Goal: Information Seeking & Learning: Compare options

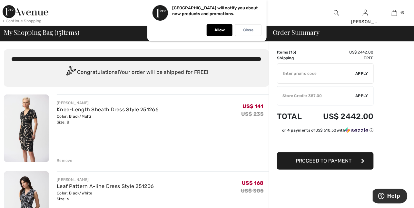
click at [246, 30] on p "Close" at bounding box center [248, 30] width 10 height 5
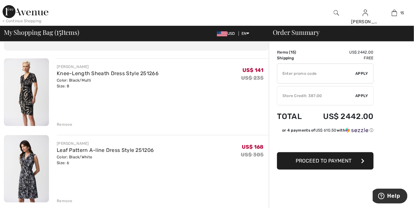
scroll to position [44, 0]
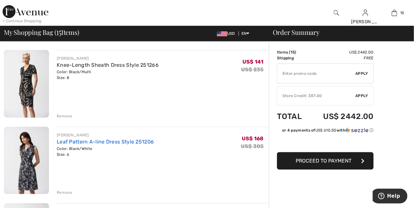
click at [67, 140] on link "Leaf Pattern A-line Dress Style 251206" at bounding box center [105, 142] width 97 height 6
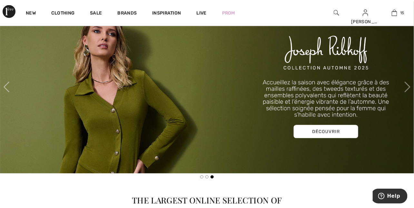
scroll to position [225, 0]
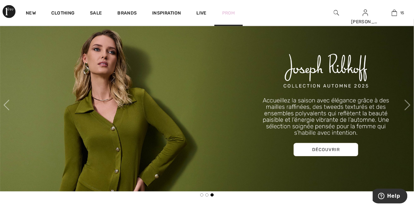
click at [231, 12] on link "Prom" at bounding box center [228, 13] width 13 height 7
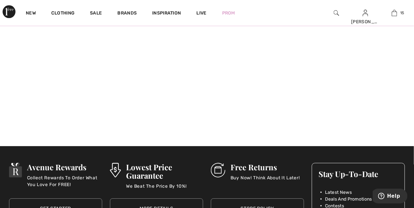
scroll to position [490, 0]
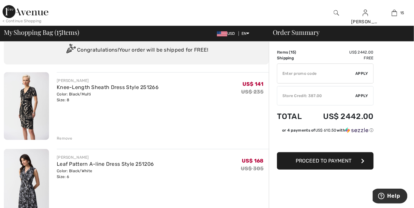
scroll to position [23, 0]
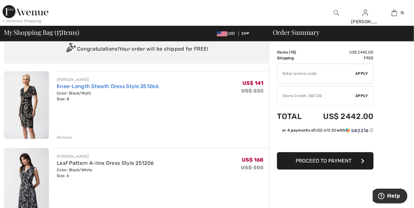
click at [92, 87] on link "Knee-Length Sheath Dress Style 251266" at bounding box center [108, 86] width 102 height 6
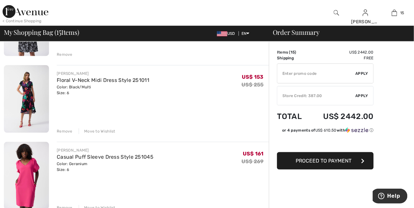
scroll to position [184, 0]
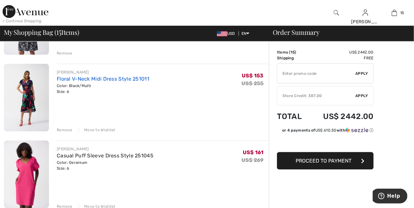
click at [78, 77] on link "Floral V-Neck Midi Dress Style 251011" at bounding box center [103, 79] width 92 height 6
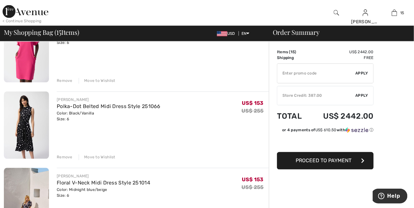
scroll to position [310, 0]
click at [76, 104] on link "Polka-Dot Belted Midi Dress Style 251066" at bounding box center [109, 106] width 104 height 6
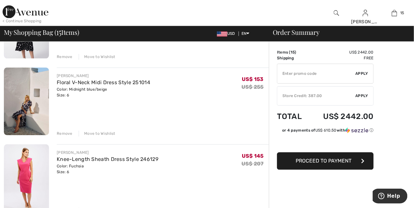
scroll to position [412, 0]
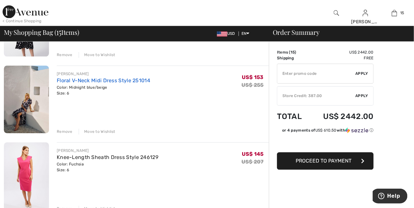
click at [88, 82] on link "Floral V-Neck Midi Dress Style 251014" at bounding box center [103, 80] width 93 height 6
